Goal: Task Accomplishment & Management: Use online tool/utility

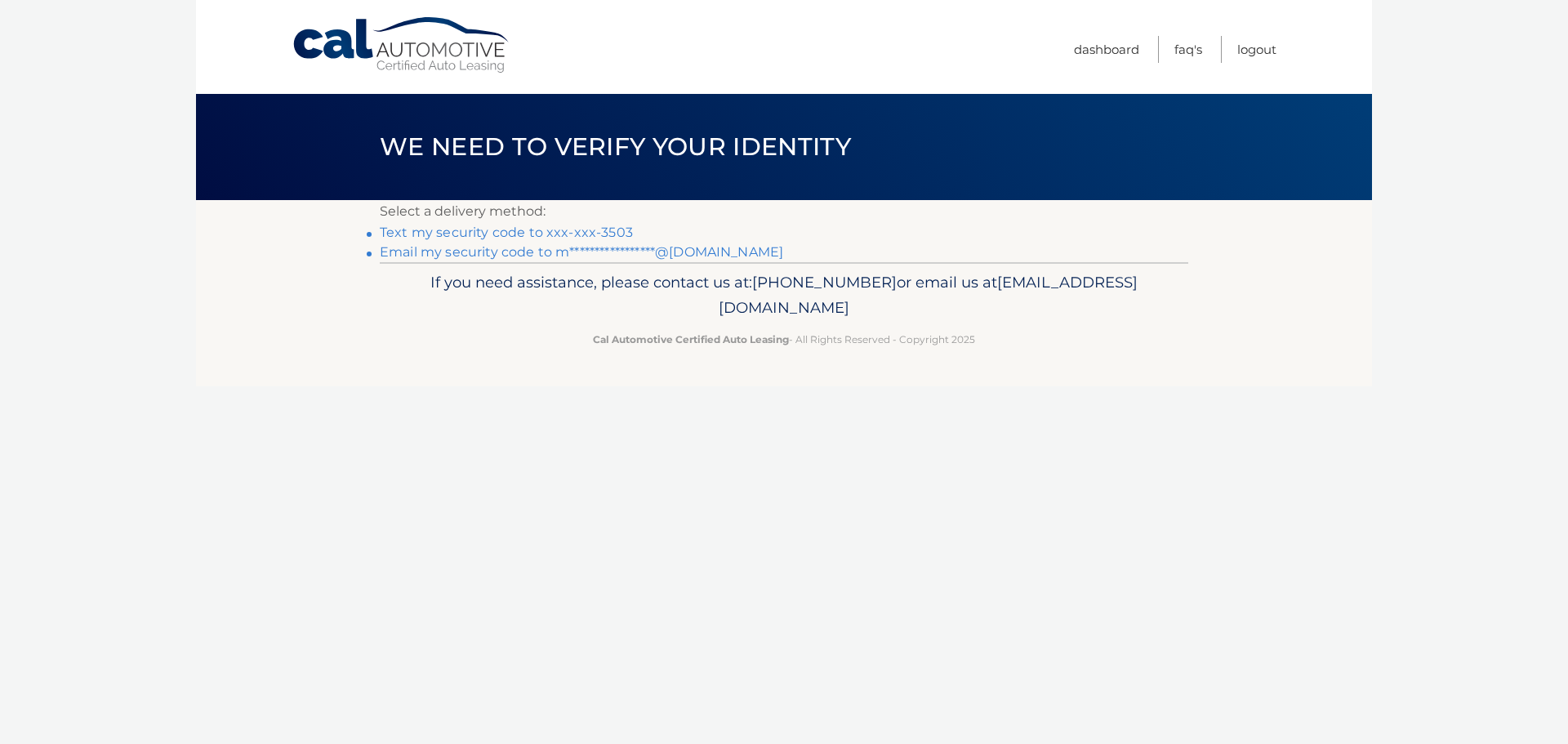
click at [699, 250] on link "**********" at bounding box center [581, 252] width 403 height 15
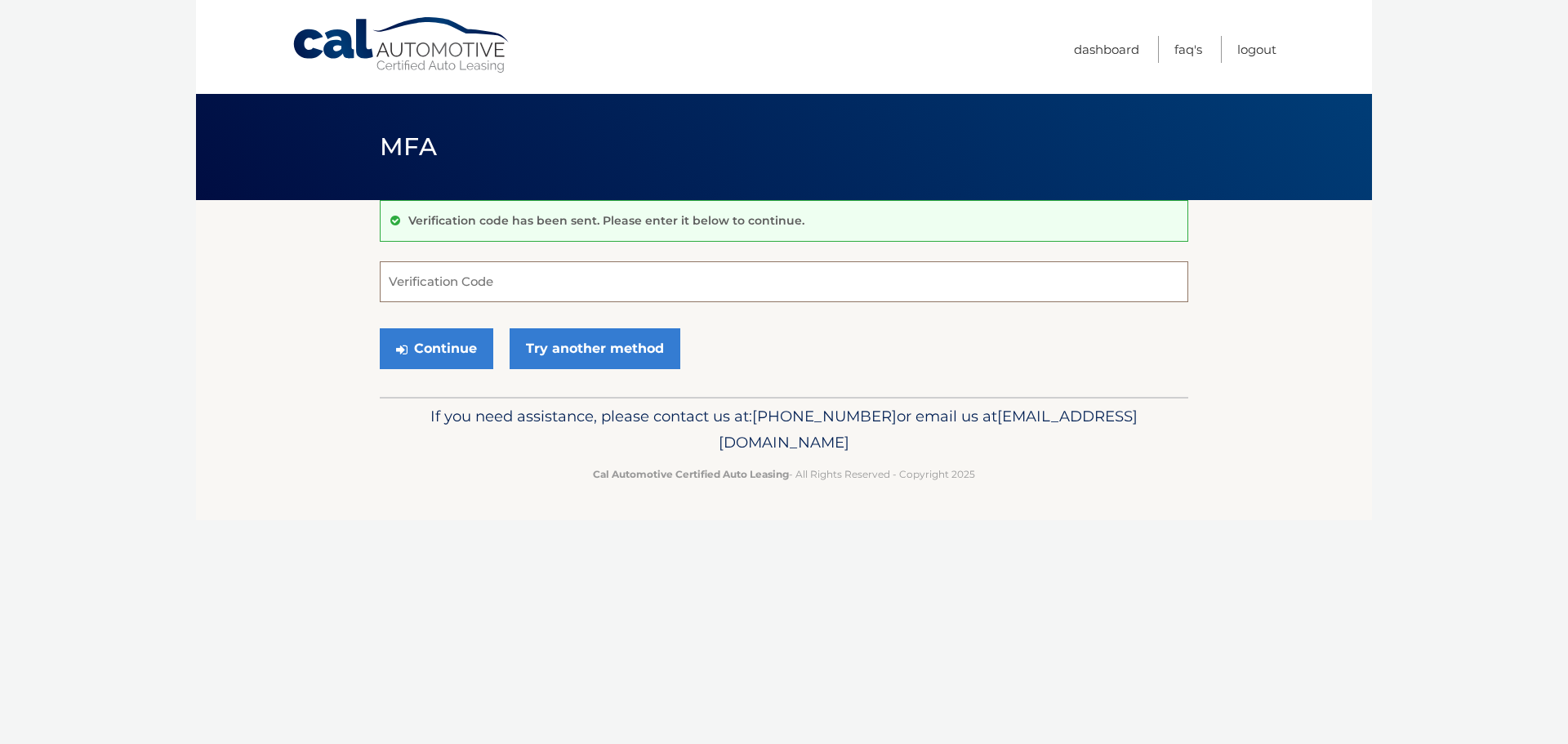
click at [615, 265] on input "Verification Code" at bounding box center [784, 281] width 809 height 41
type input "505179"
click at [426, 347] on button "Continue" at bounding box center [437, 348] width 114 height 41
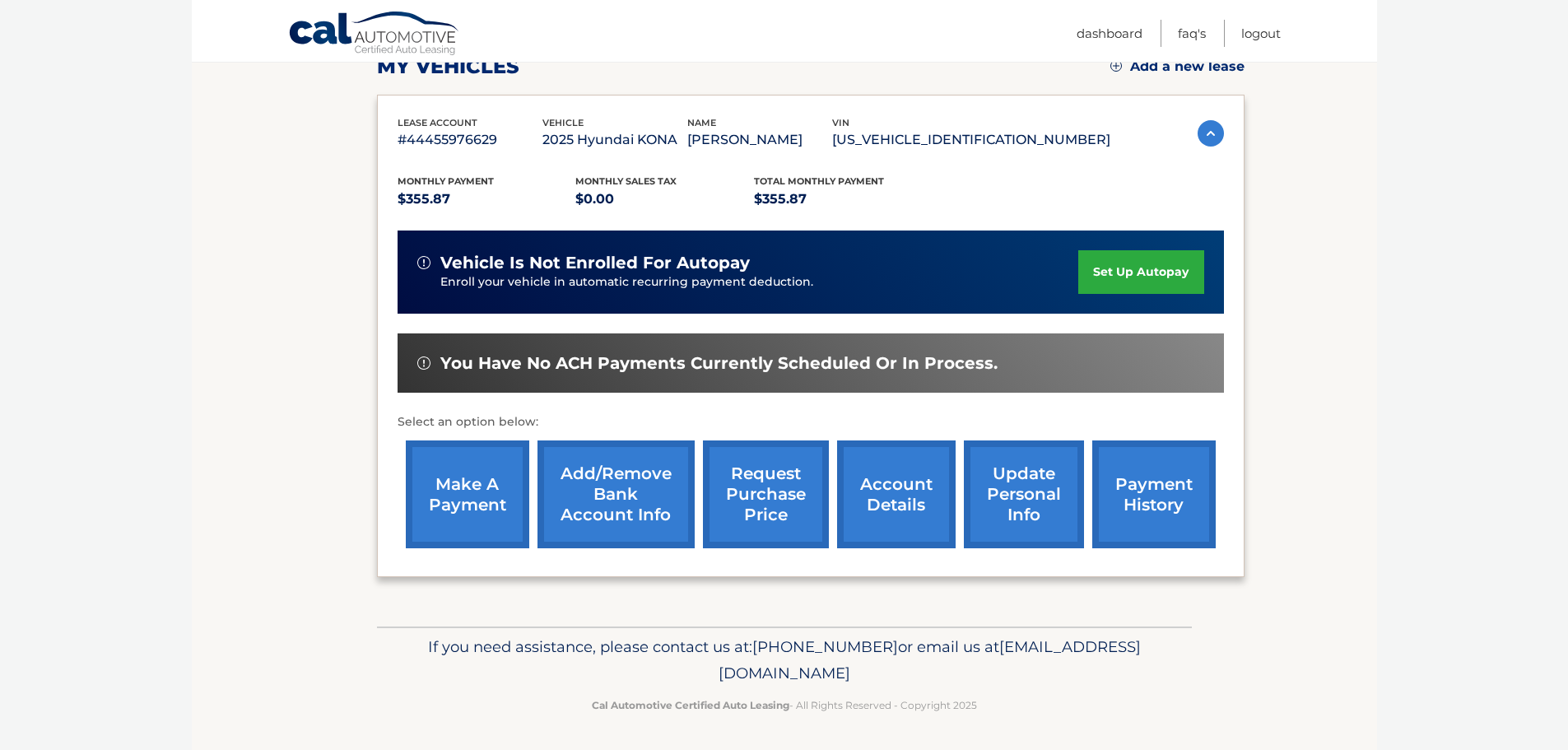
scroll to position [247, 0]
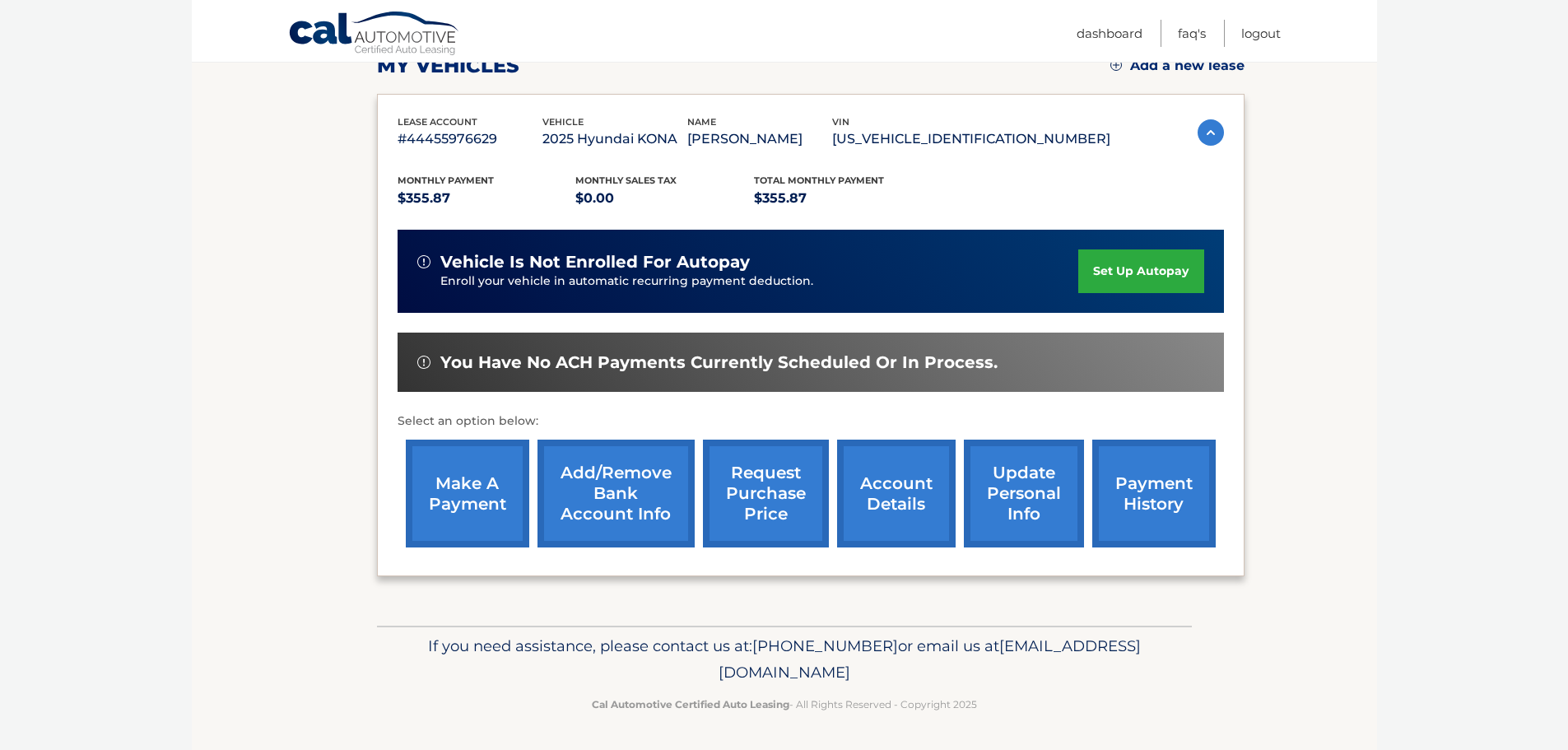
click at [474, 488] on link "make a payment" at bounding box center [467, 493] width 123 height 108
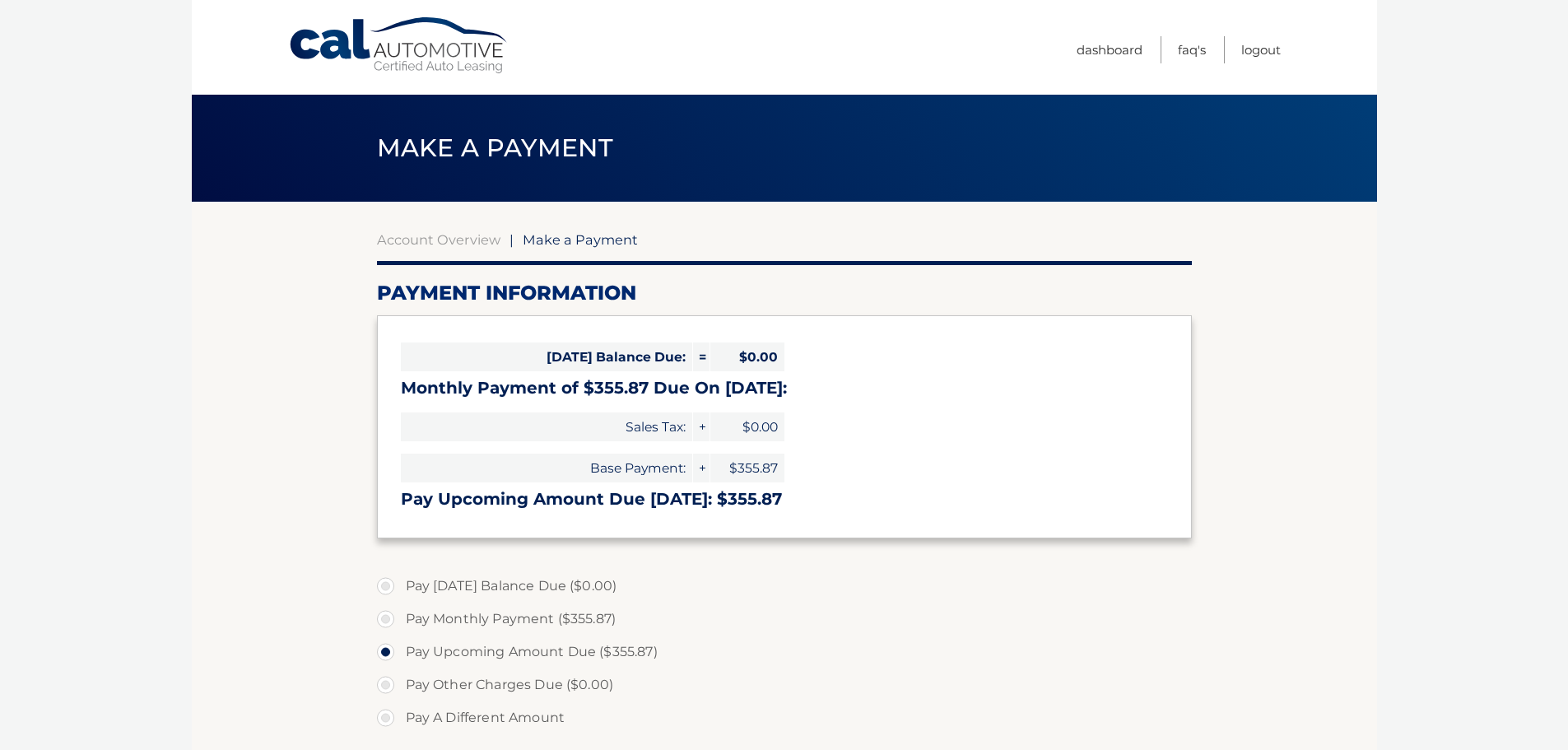
select select "ZWM5MTA2OTMtNmVhZC00NDIwLTkxM2MtZGMxN2ZmN2VlM2Mz"
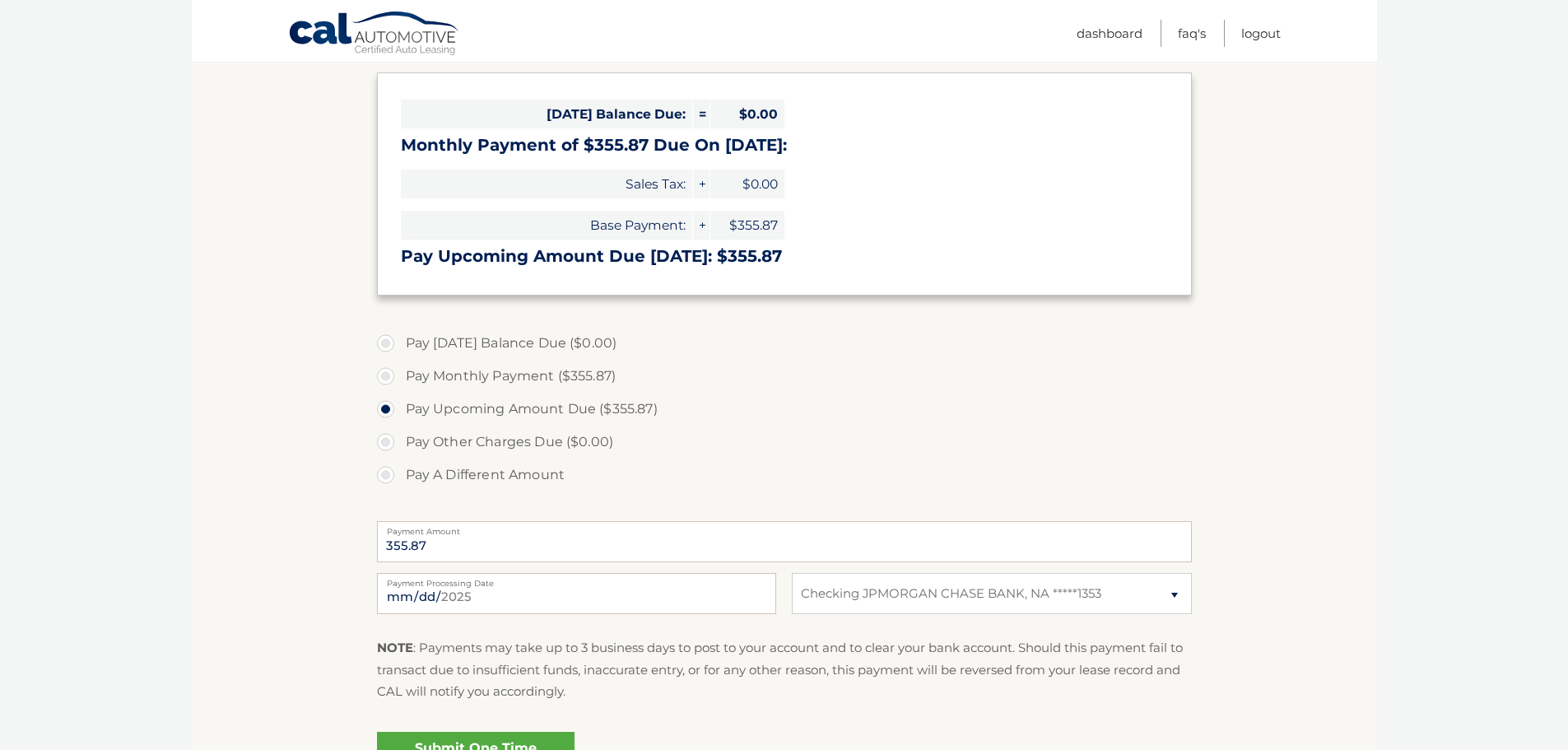
scroll to position [247, 0]
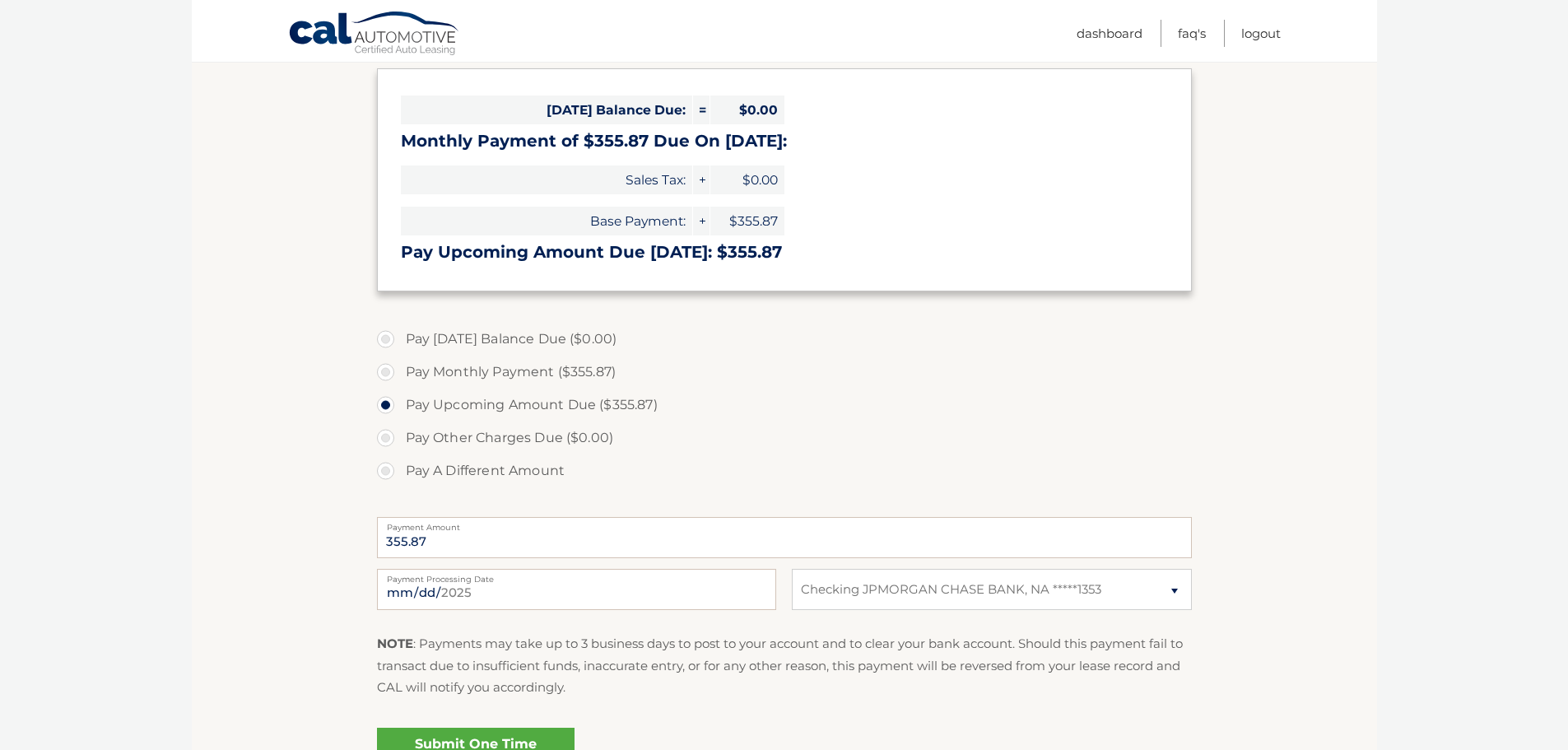
click at [392, 375] on label "Pay Monthly Payment ($355.87)" at bounding box center [784, 372] width 815 height 33
click at [392, 375] on input "Pay Monthly Payment ($355.87)" at bounding box center [391, 369] width 16 height 27
radio input "true"
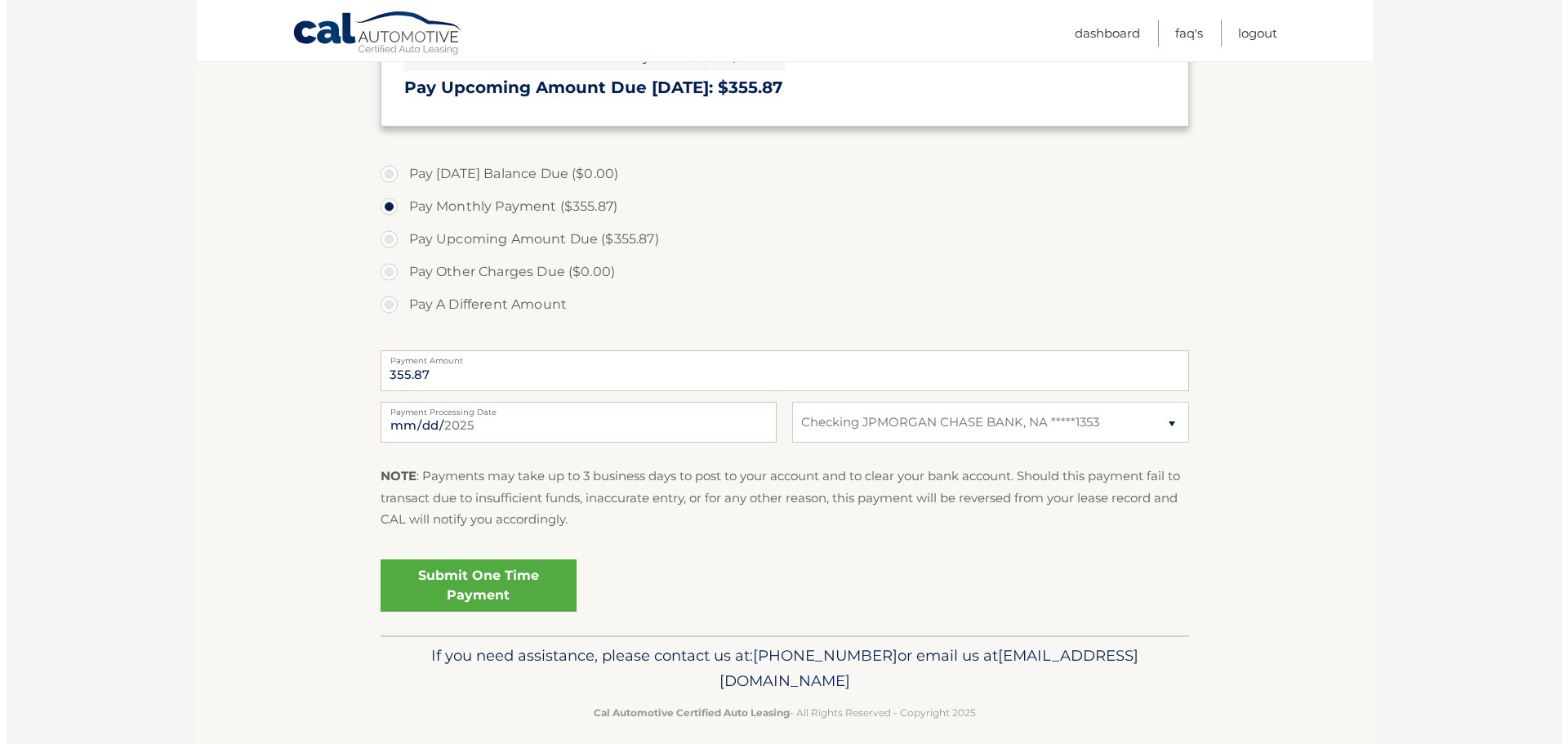
scroll to position [408, 0]
click at [502, 585] on link "Submit One Time Payment" at bounding box center [472, 584] width 196 height 52
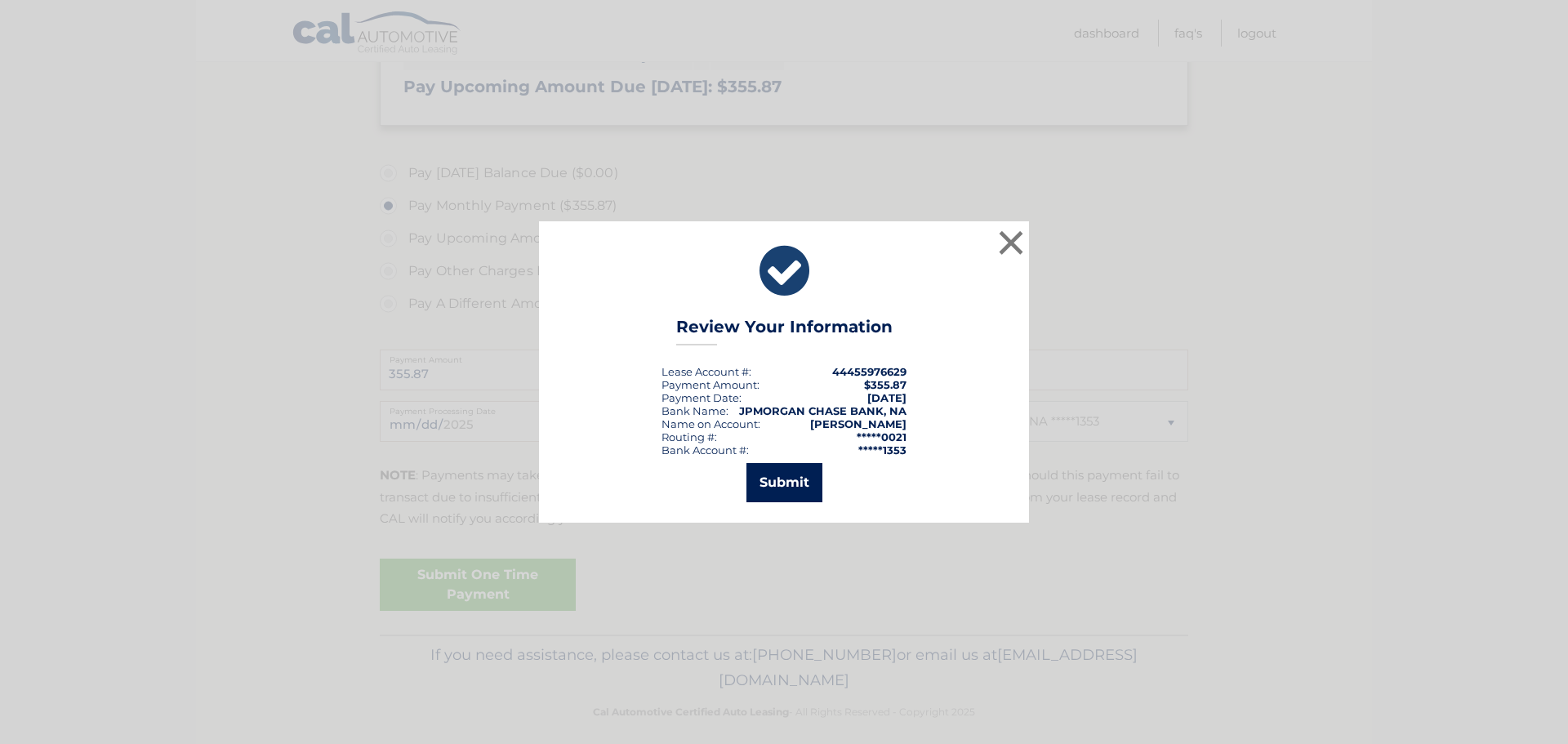
click at [780, 485] on button "Submit" at bounding box center [784, 482] width 76 height 39
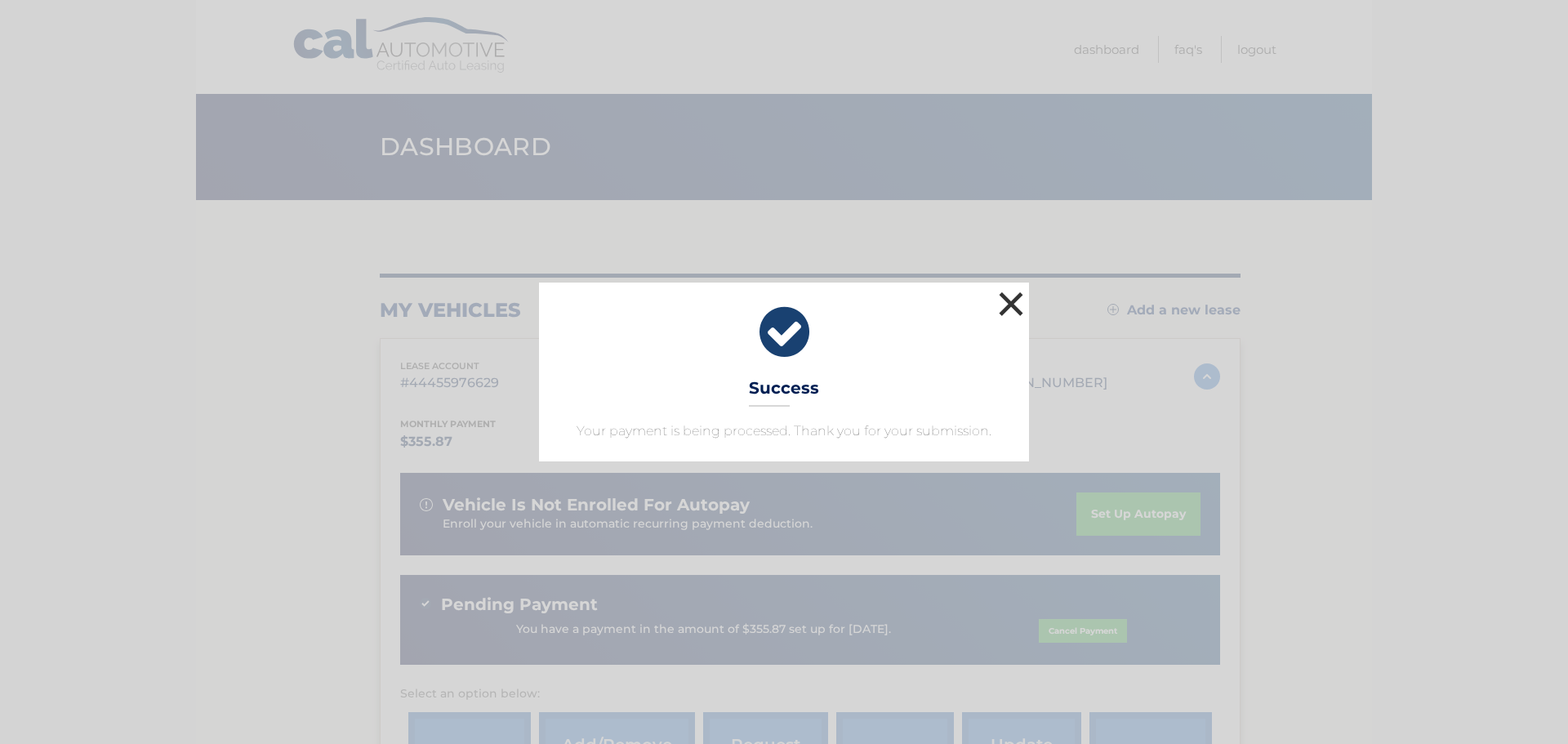
click at [1016, 297] on button "×" at bounding box center [1011, 304] width 33 height 33
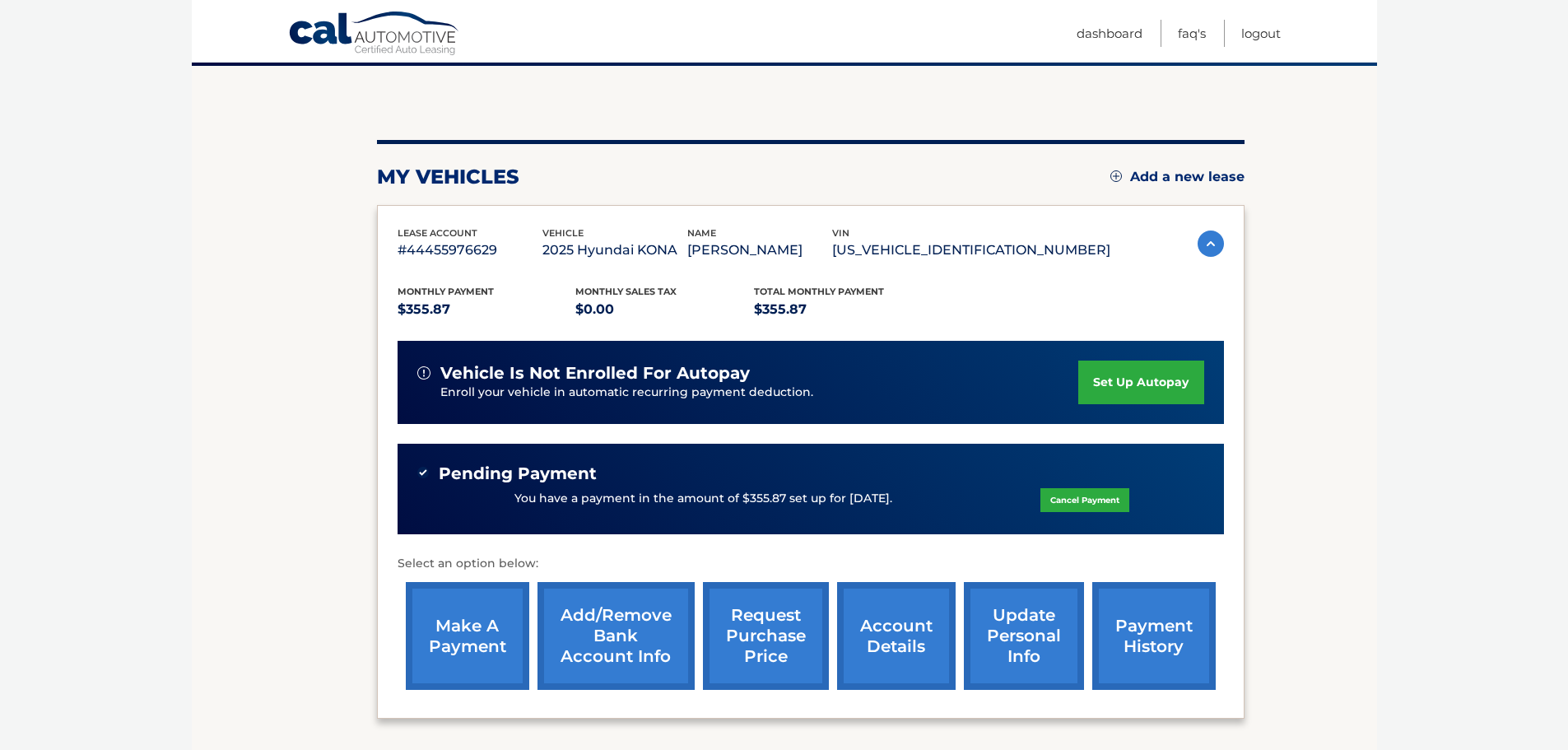
scroll to position [279, 0]
